Goal: Task Accomplishment & Management: Use online tool/utility

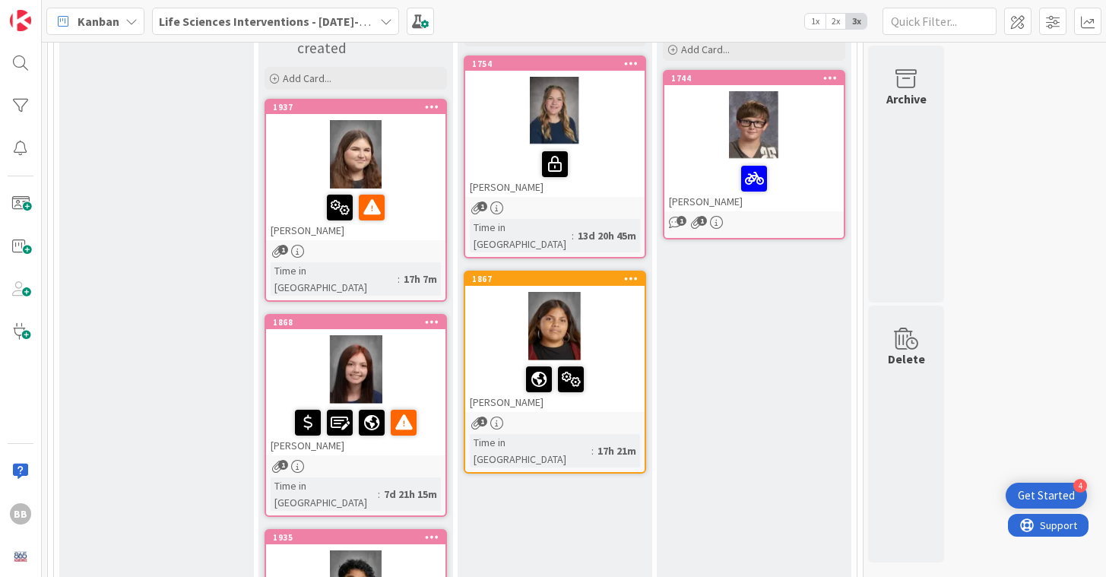
scroll to position [219, 0]
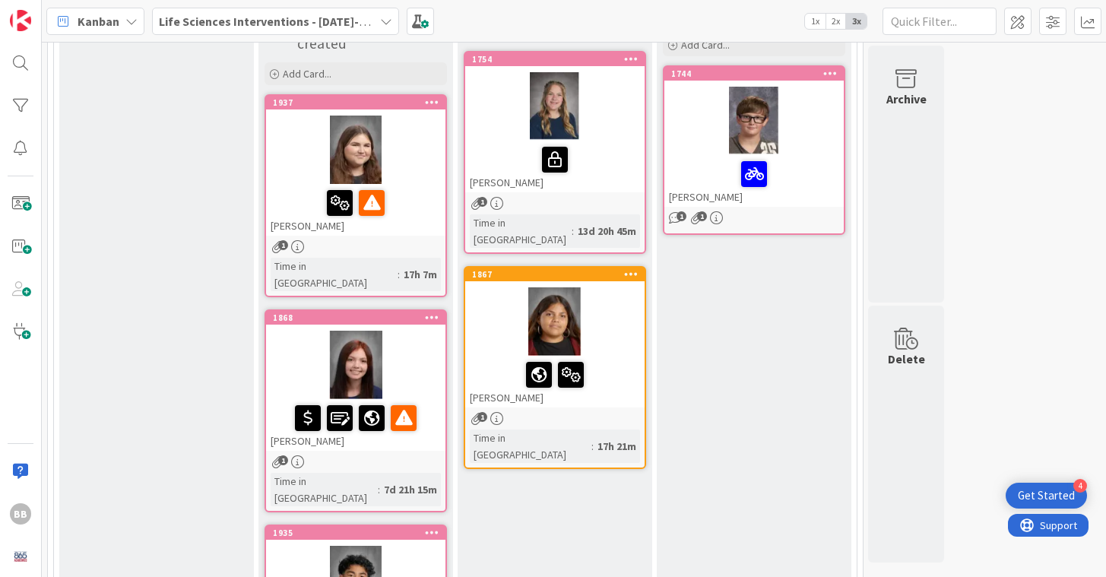
click at [300, 242] on icon at bounding box center [297, 246] width 13 height 13
click at [328, 240] on div "1" at bounding box center [355, 246] width 179 height 13
click at [297, 168] on div at bounding box center [355, 150] width 179 height 68
click at [421, 160] on div at bounding box center [355, 150] width 179 height 68
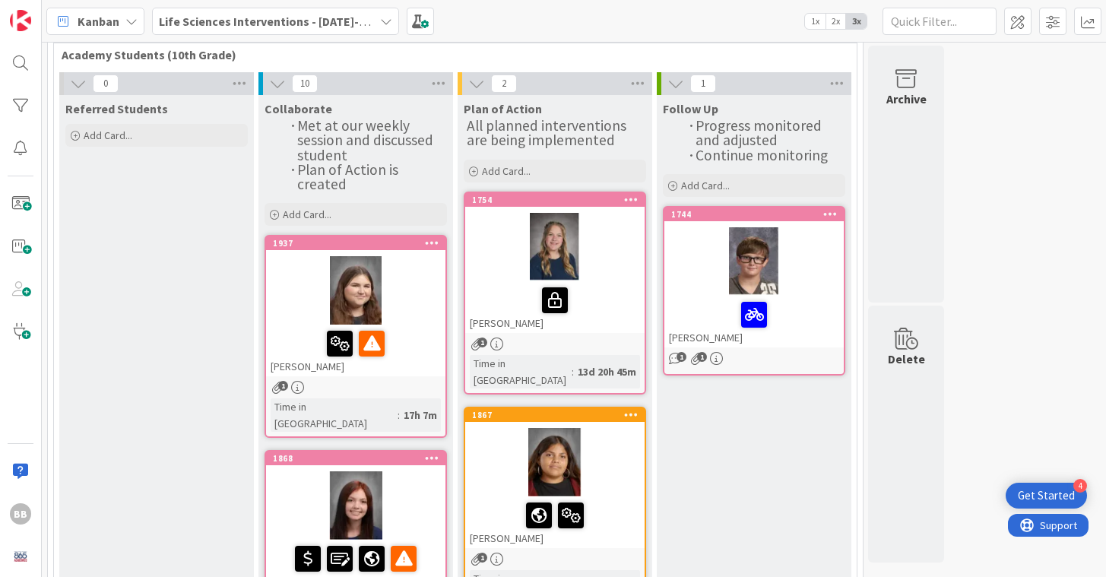
scroll to position [84, 0]
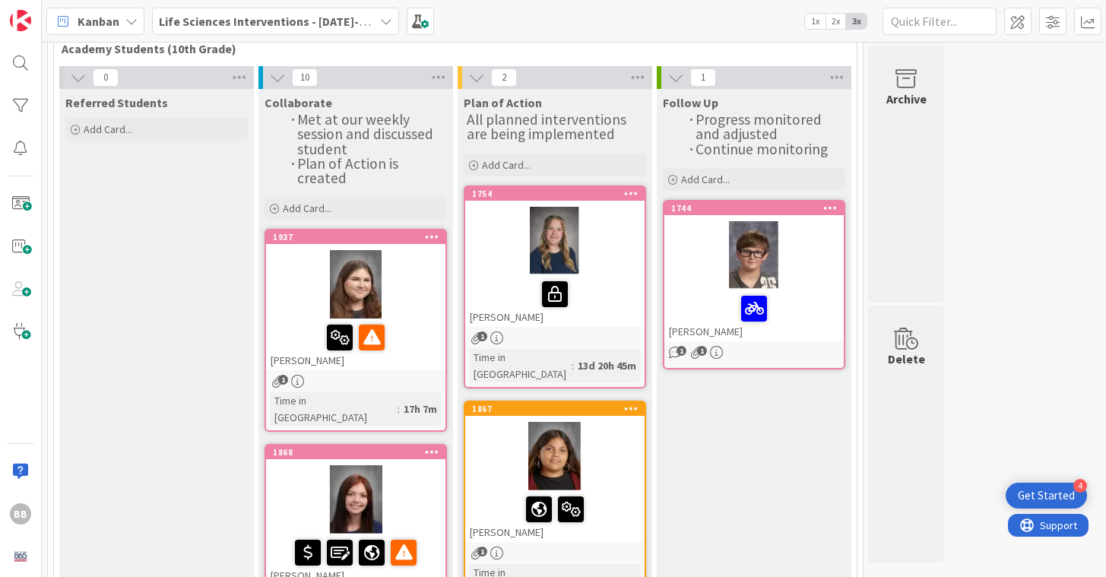
click at [318, 355] on div "Madalyn Wilkinson" at bounding box center [355, 345] width 179 height 52
click at [300, 354] on div "Madalyn Wilkinson" at bounding box center [355, 345] width 179 height 52
click at [318, 354] on div "Madalyn Wilkinson" at bounding box center [355, 345] width 179 height 52
click at [316, 397] on div "Time in Column" at bounding box center [334, 408] width 127 height 33
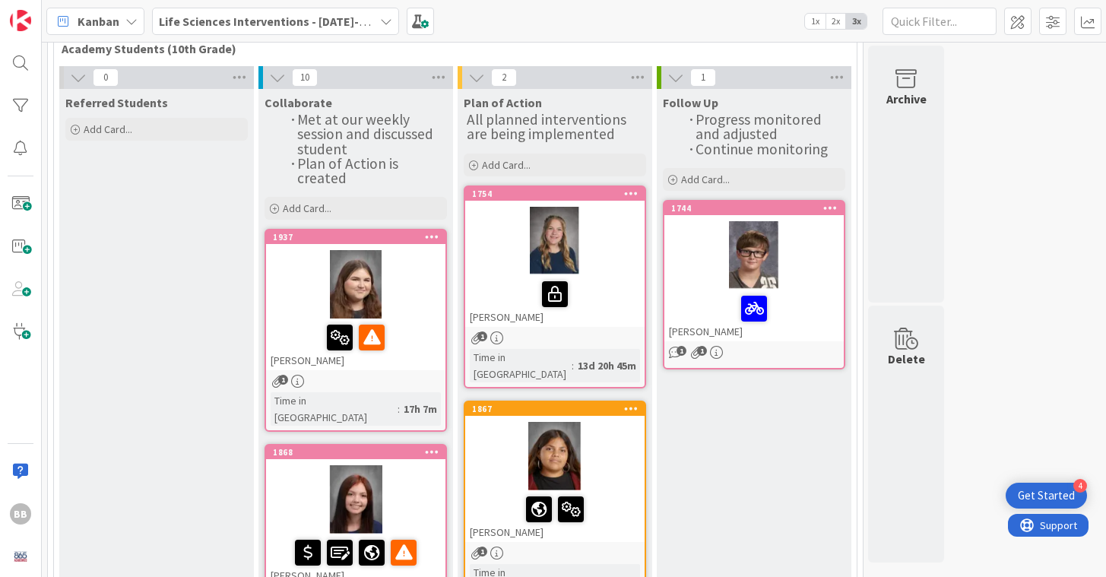
click at [398, 267] on div at bounding box center [355, 284] width 179 height 68
click at [433, 234] on icon at bounding box center [432, 236] width 14 height 11
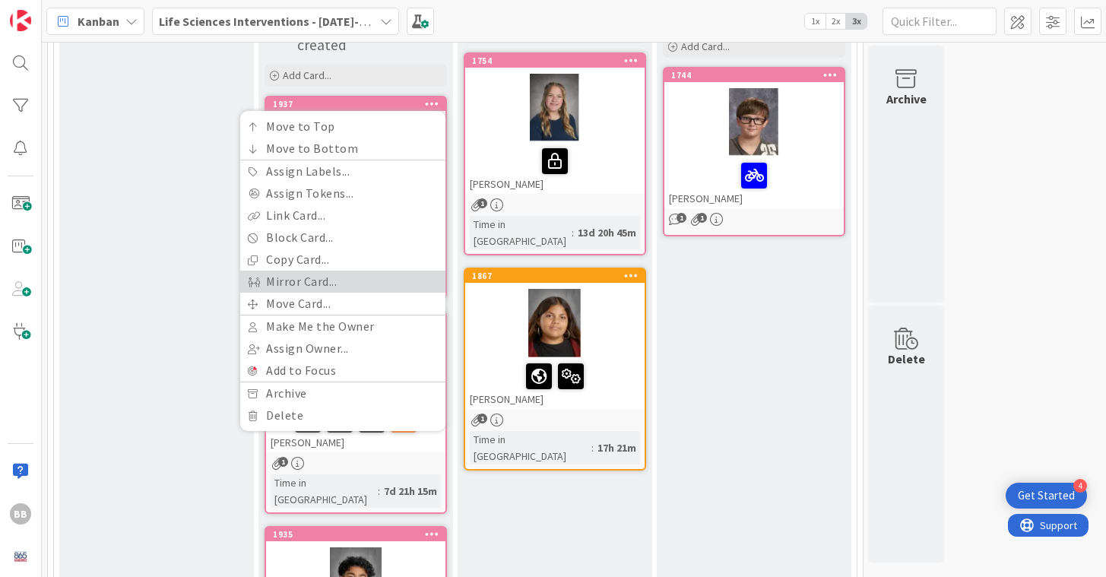
scroll to position [230, 0]
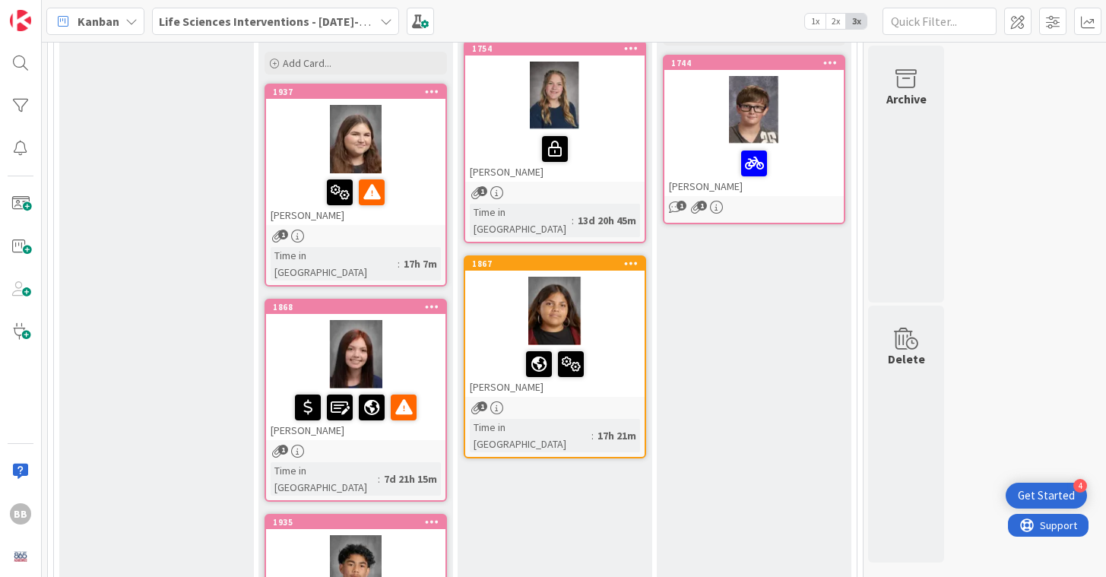
click at [298, 233] on icon at bounding box center [297, 236] width 13 height 13
click at [278, 230] on span "1" at bounding box center [283, 235] width 10 height 10
click at [337, 255] on div "Time in Column" at bounding box center [334, 263] width 127 height 33
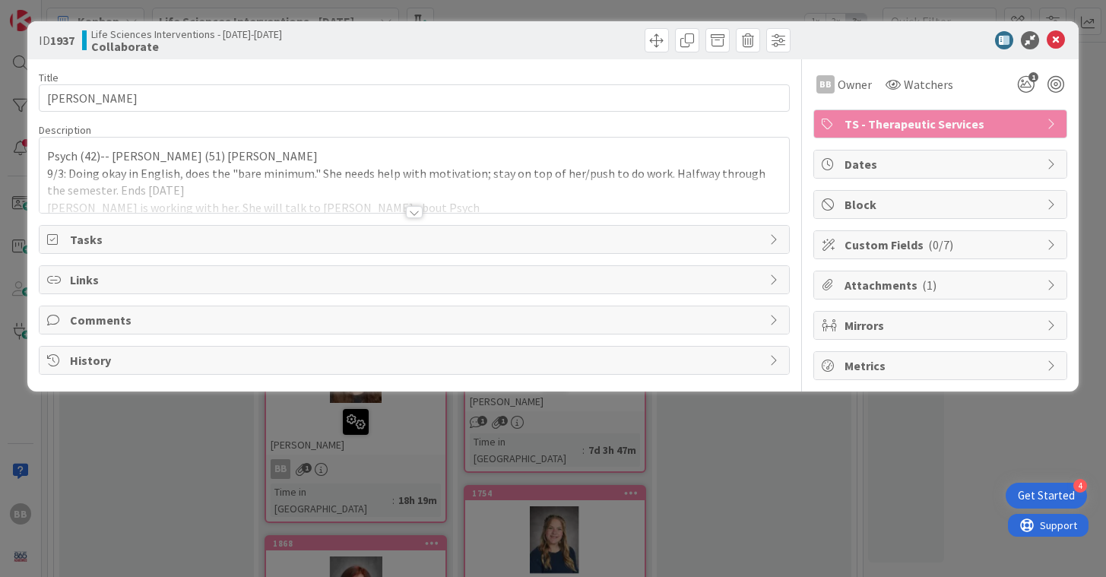
click at [249, 151] on p "Psych (42)-- Steffey Econ (51) Roberts" at bounding box center [414, 155] width 734 height 17
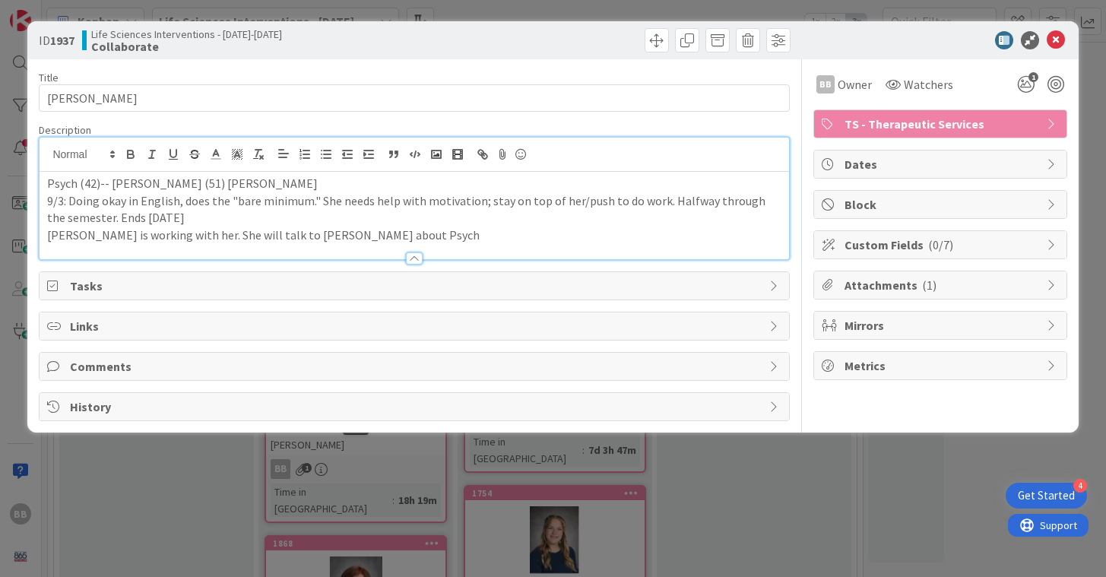
click at [398, 230] on p "Mrs. Roberts is working with her. She will talk to Steffey about Psych" at bounding box center [414, 235] width 734 height 17
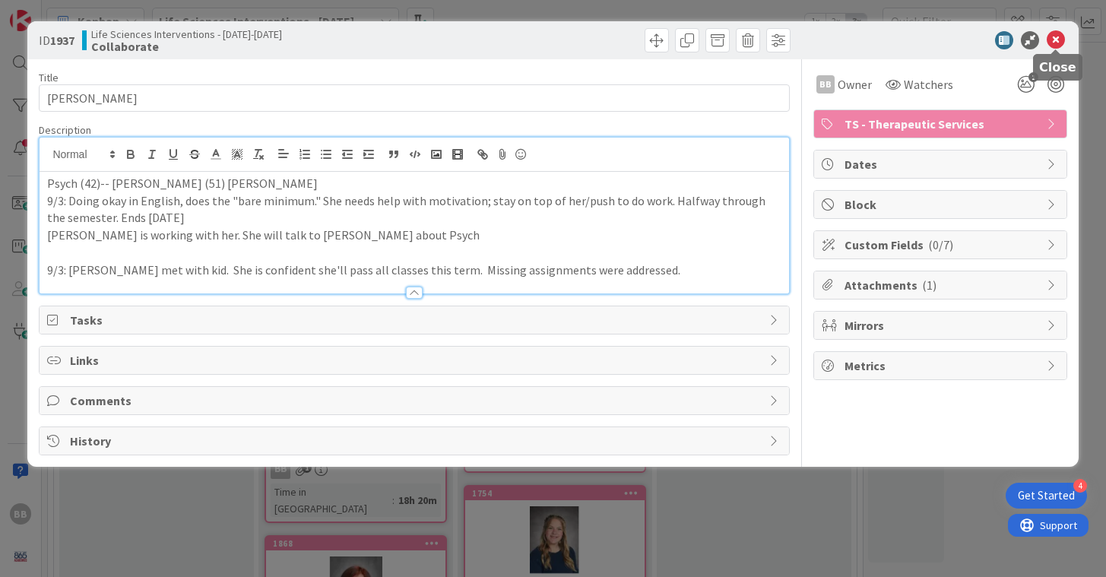
click at [1058, 35] on icon at bounding box center [1056, 40] width 18 height 18
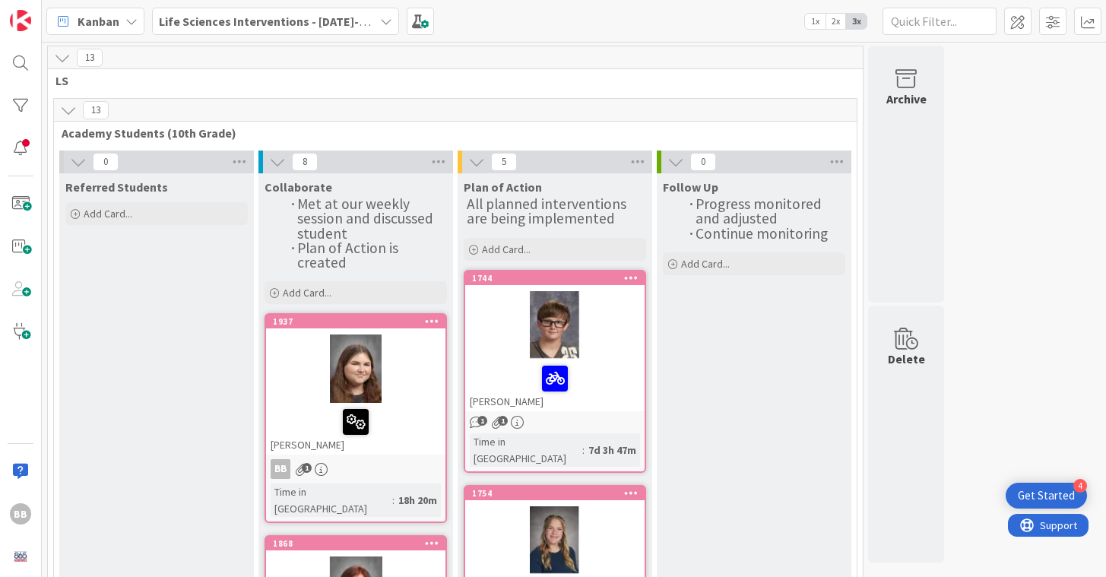
click at [292, 358] on div at bounding box center [355, 369] width 179 height 68
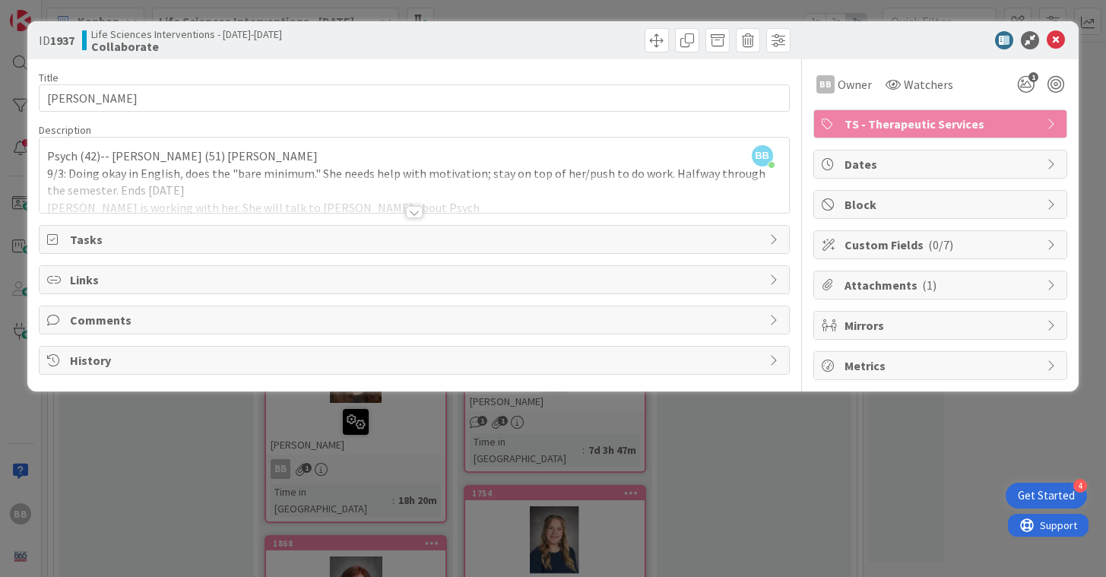
click at [491, 191] on div at bounding box center [414, 193] width 749 height 39
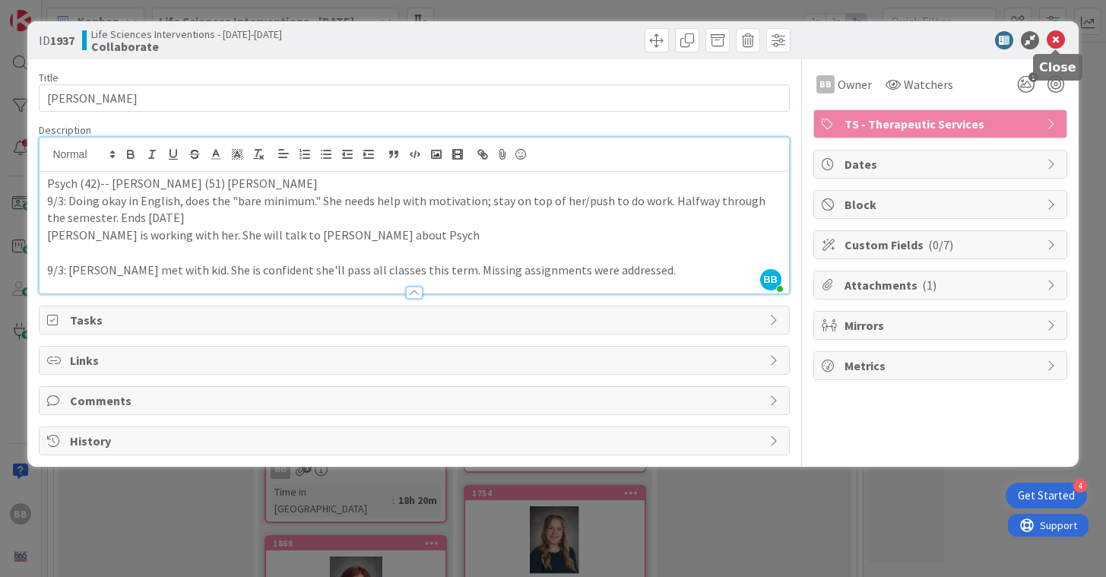
click at [1060, 38] on icon at bounding box center [1056, 40] width 18 height 18
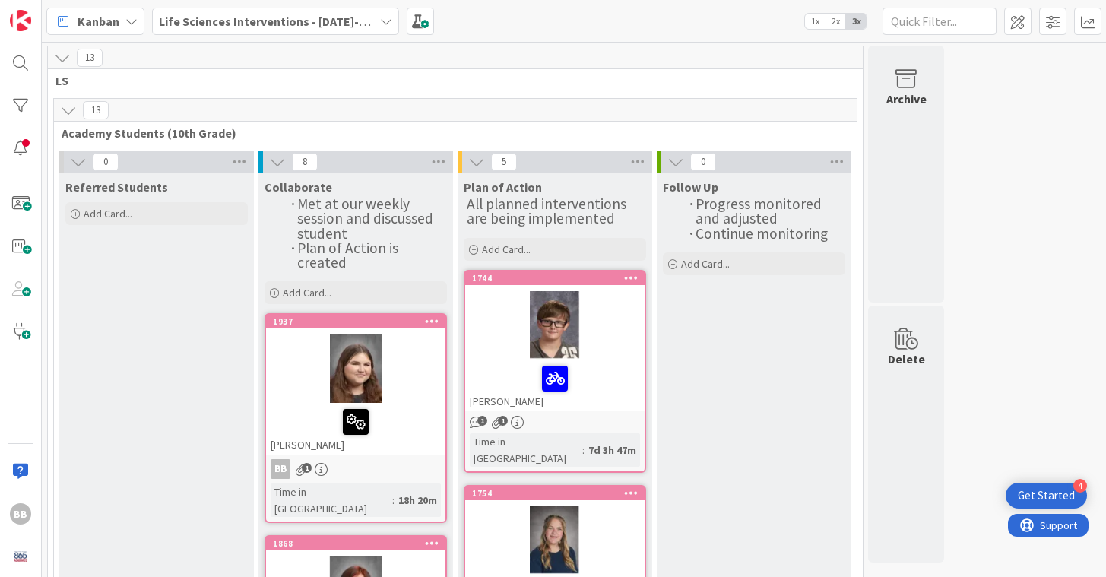
click at [384, 25] on icon at bounding box center [386, 21] width 12 height 12
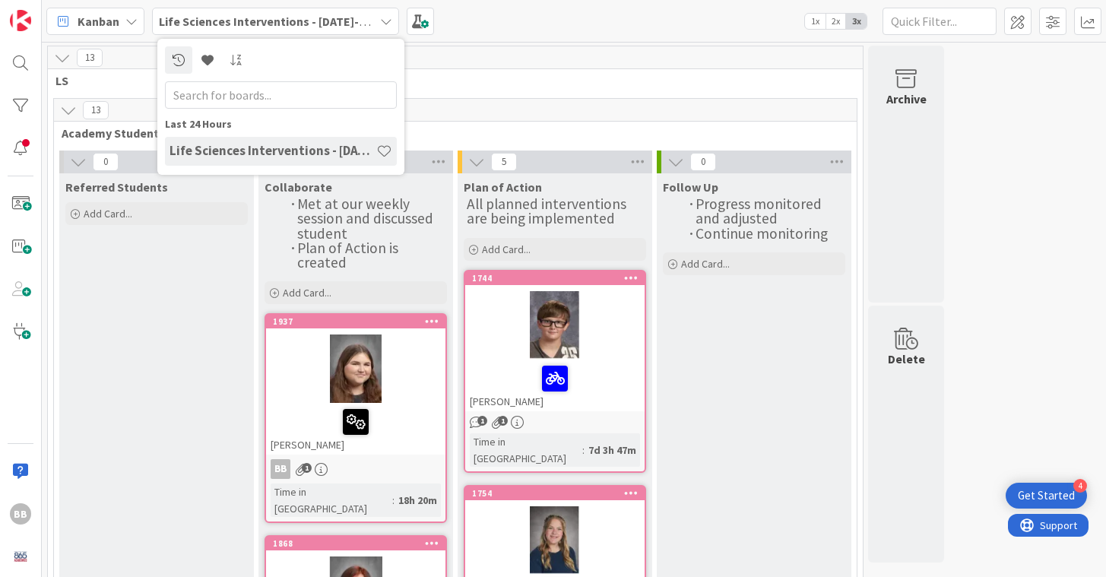
click at [384, 25] on icon at bounding box center [386, 21] width 12 height 12
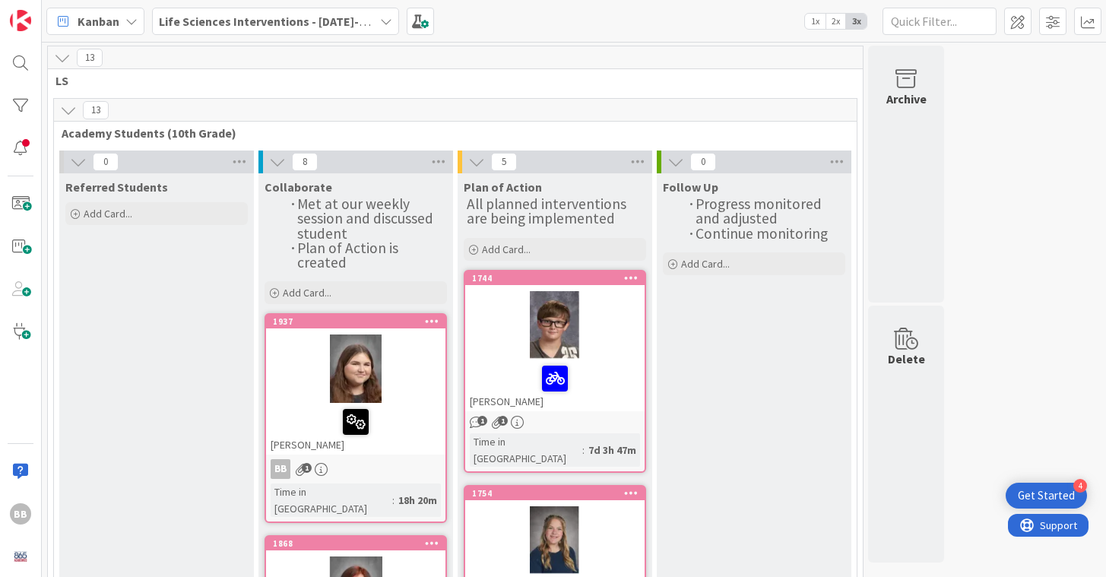
click at [480, 15] on div "Kanban Life Sciences Interventions - 2025-2026 1x 2x 3x" at bounding box center [574, 21] width 1064 height 42
